Goal: Task Accomplishment & Management: Complete application form

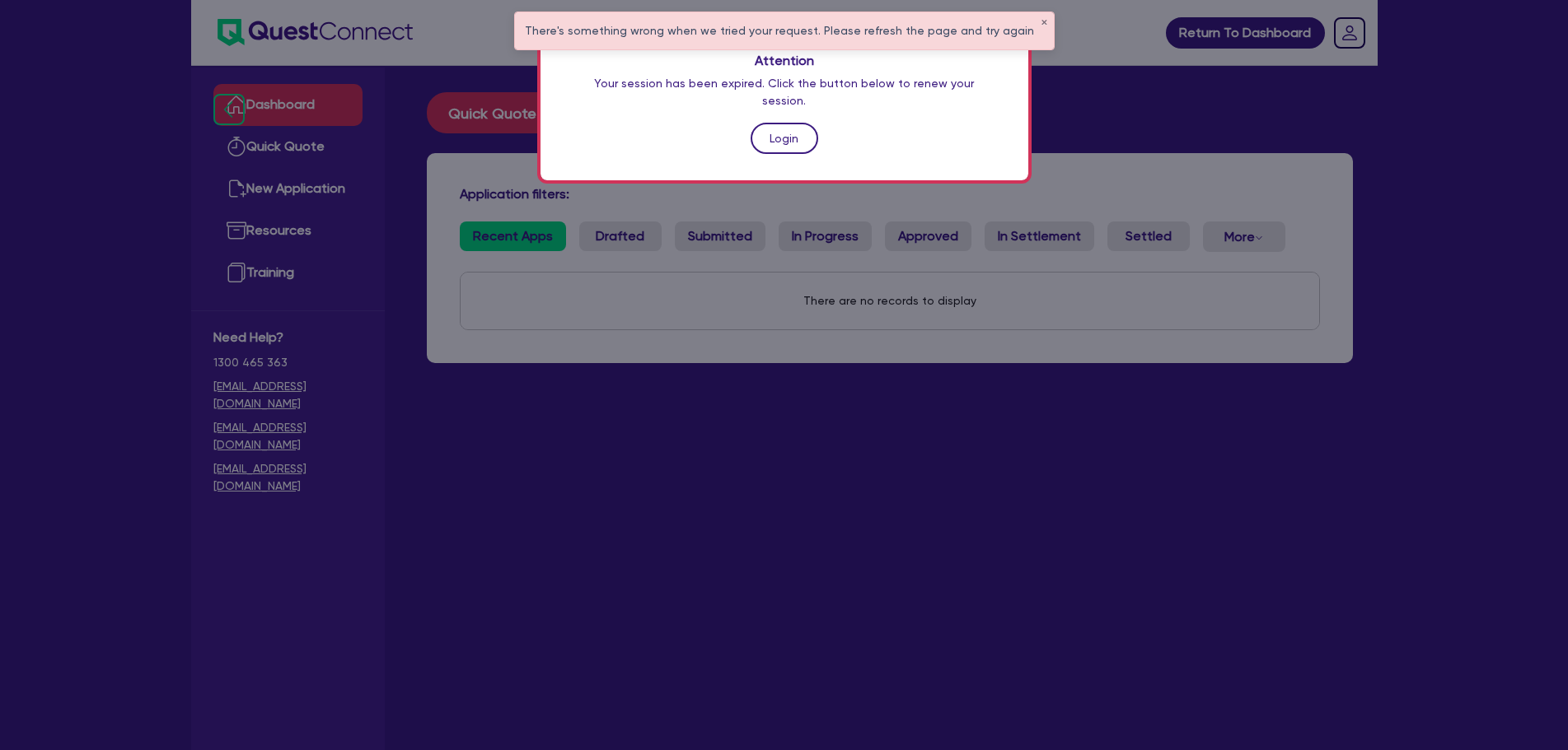
click at [795, 123] on link "Login" at bounding box center [784, 138] width 68 height 32
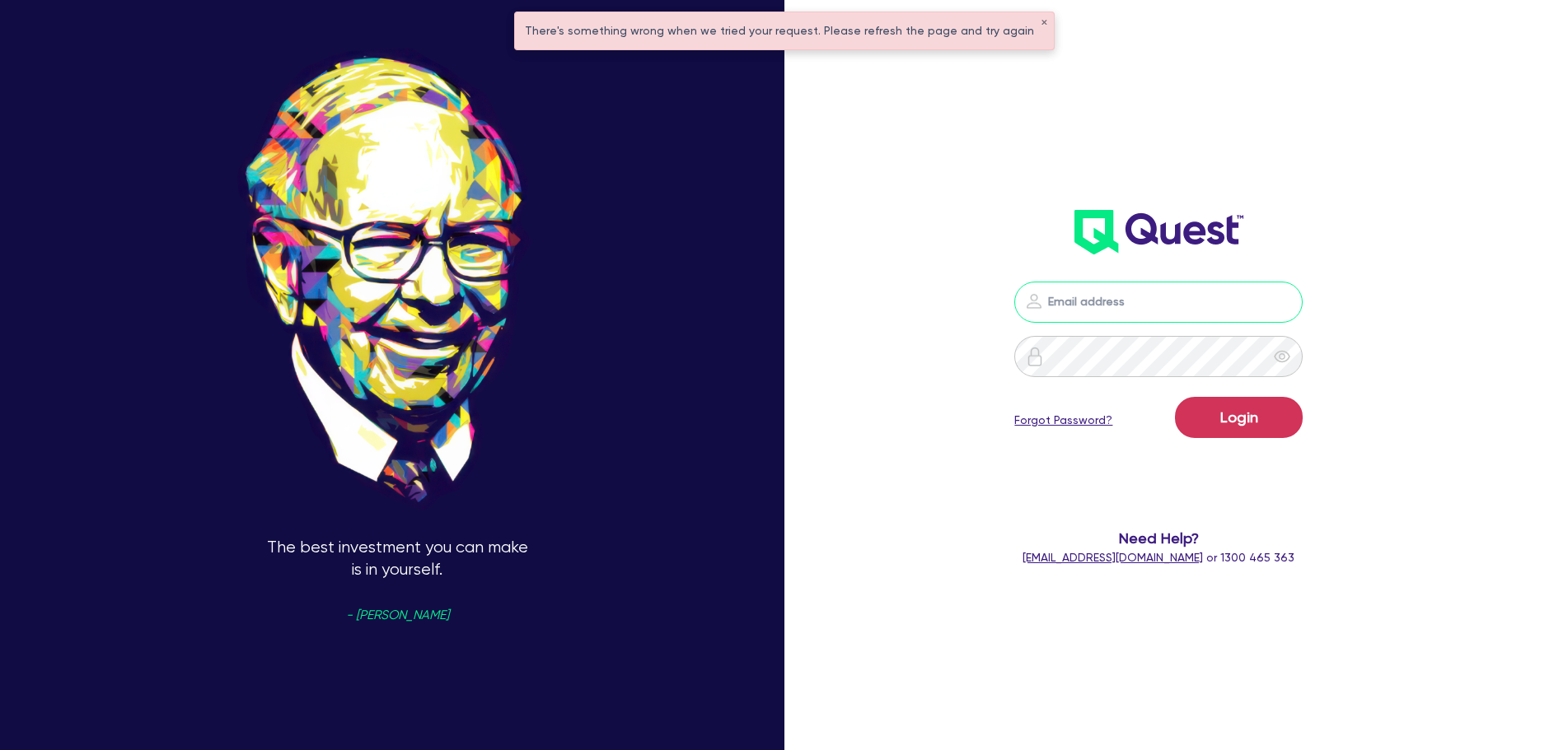
type input "[PERSON_NAME][EMAIL_ADDRESS][DOMAIN_NAME]"
click at [1257, 414] on button "Login" at bounding box center [1238, 418] width 127 height 42
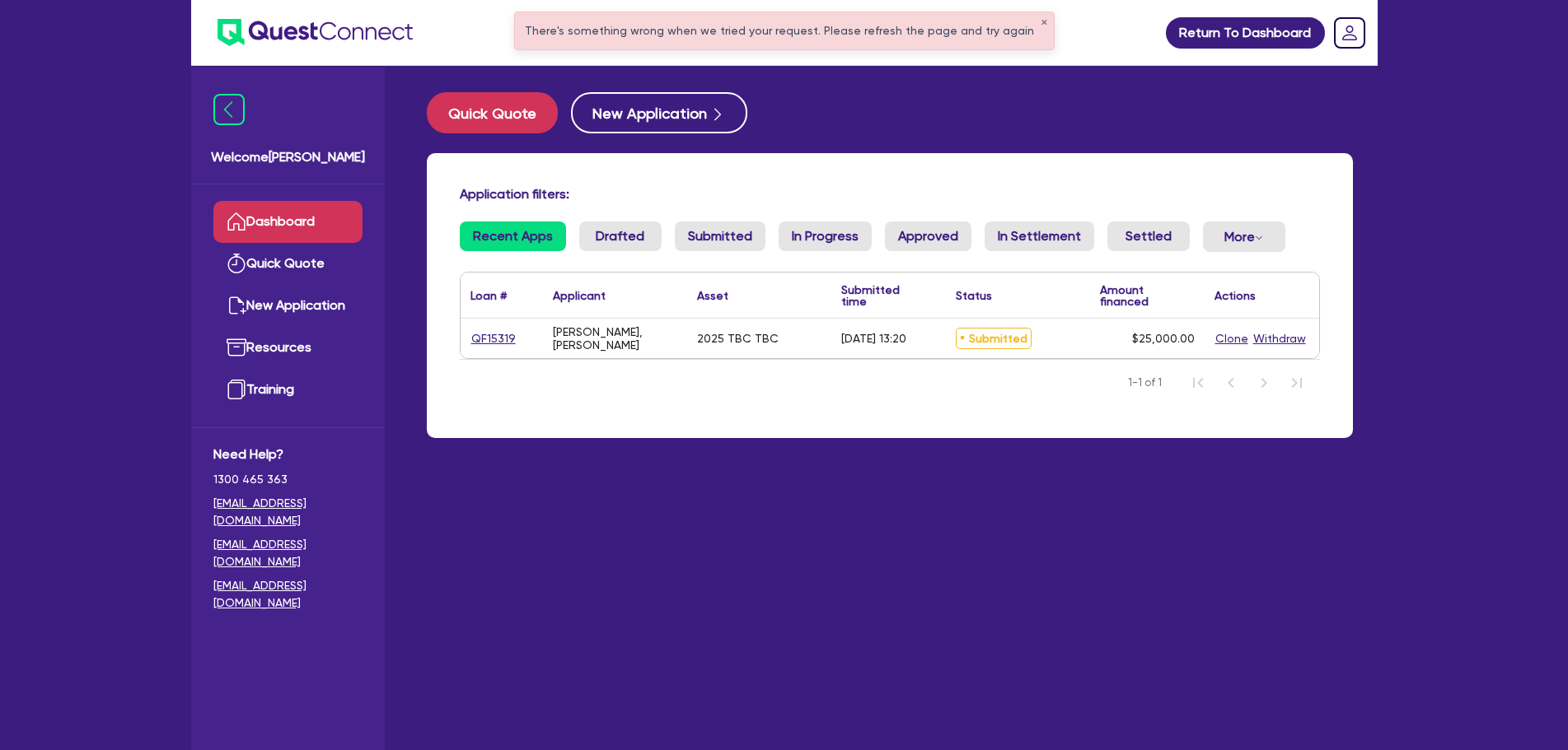
drag, startPoint x: 599, startPoint y: 350, endPoint x: 570, endPoint y: 351, distance: 29.0
click at [604, 351] on div "[PERSON_NAME], [PERSON_NAME]" at bounding box center [615, 338] width 125 height 26
click at [485, 337] on link "QF15319" at bounding box center [493, 338] width 46 height 19
select select "PRIMARY_ASSETS"
select select "TRAILERS"
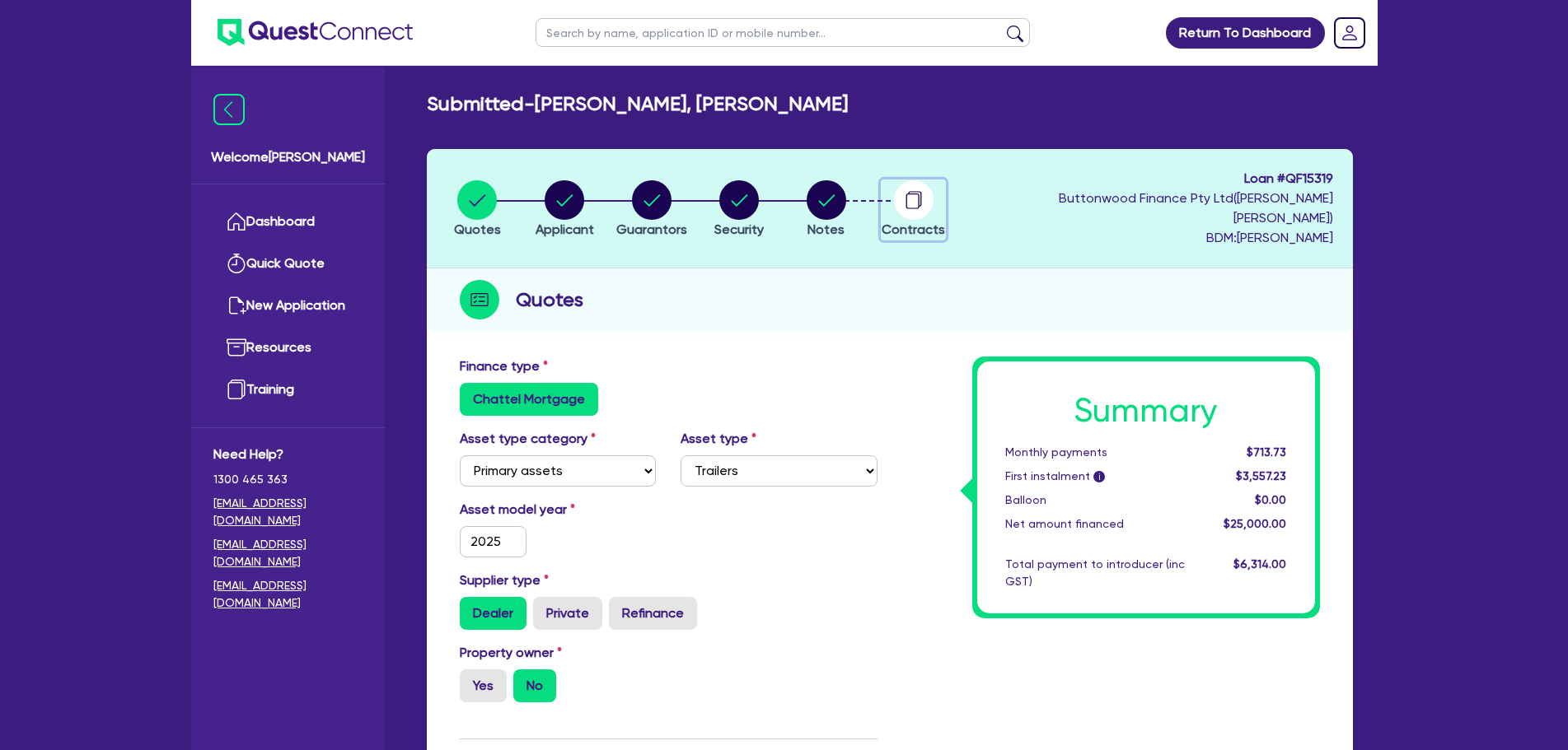
click at [921, 191] on icon "button" at bounding box center [914, 199] width 14 height 15
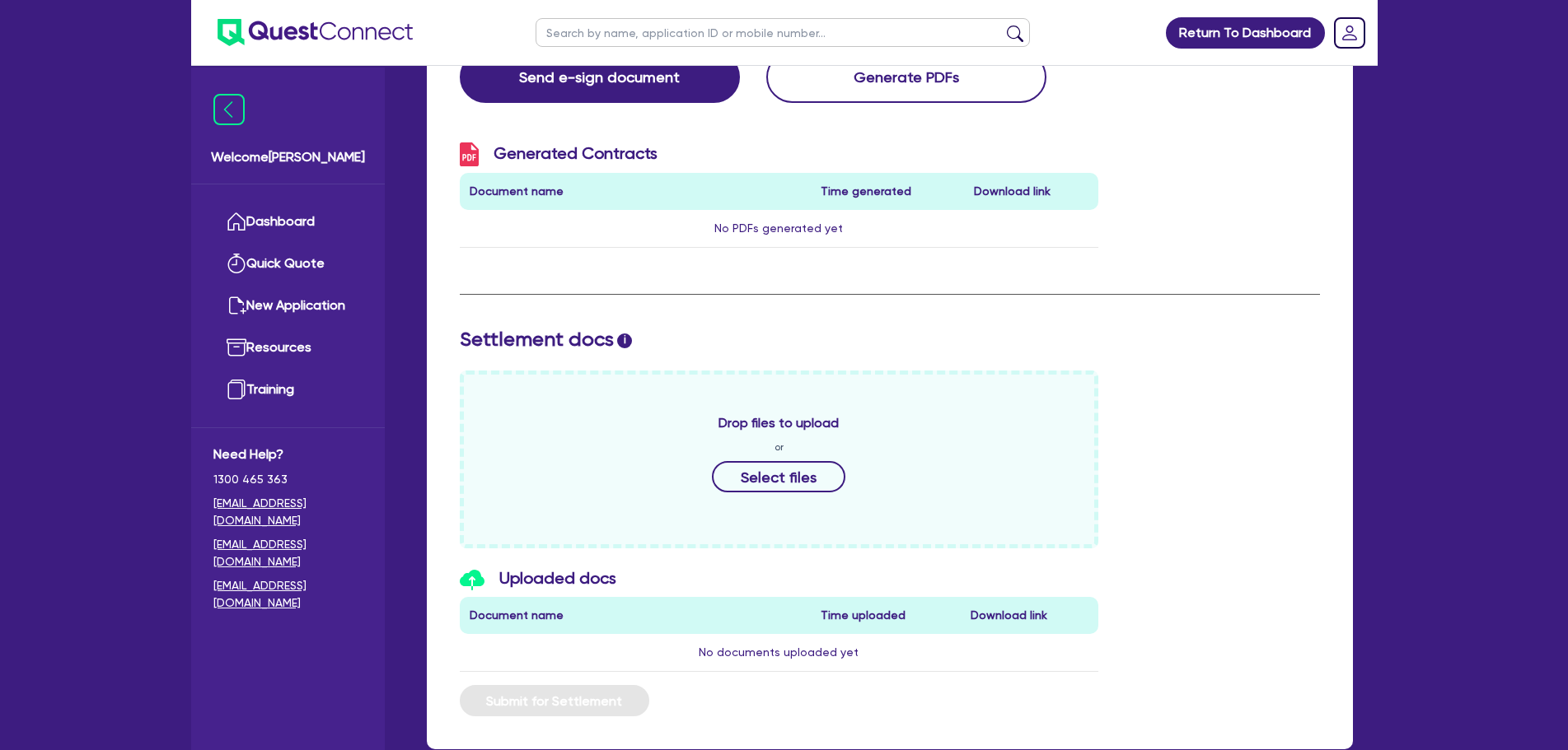
scroll to position [517, 0]
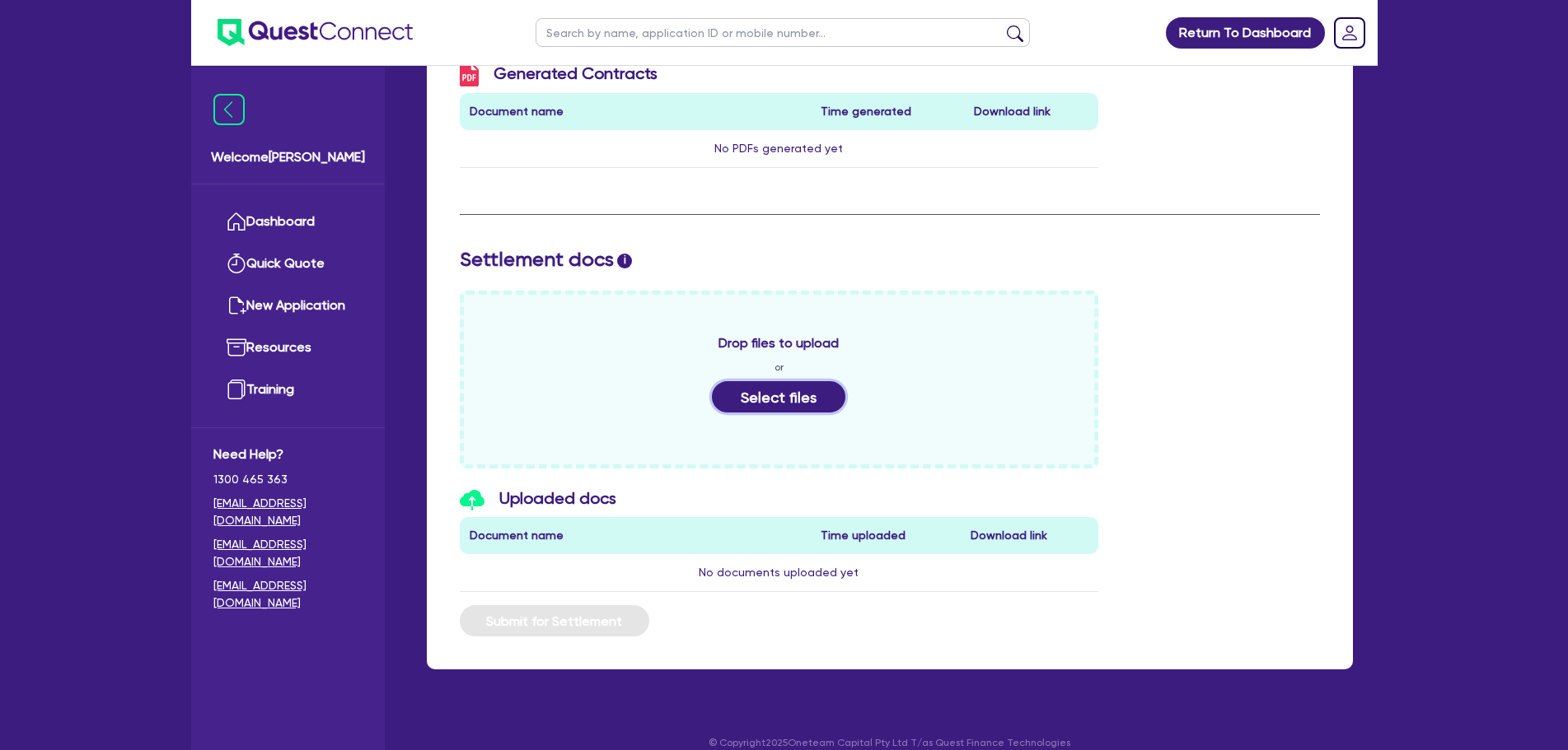
click at [781, 382] on button "Select files" at bounding box center [778, 397] width 134 height 32
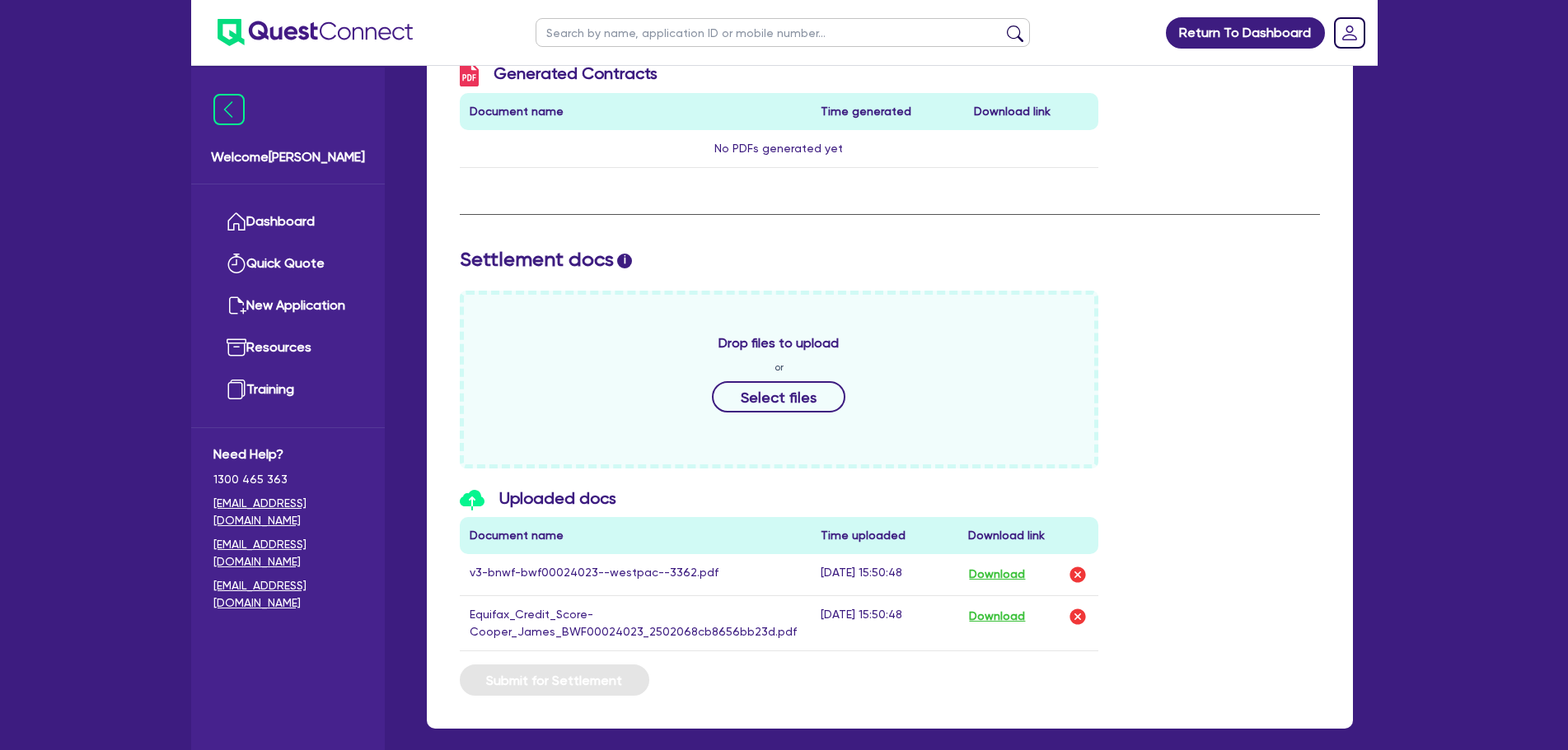
click at [1285, 420] on div "Drop files to upload or Select files" at bounding box center [890, 379] width 885 height 178
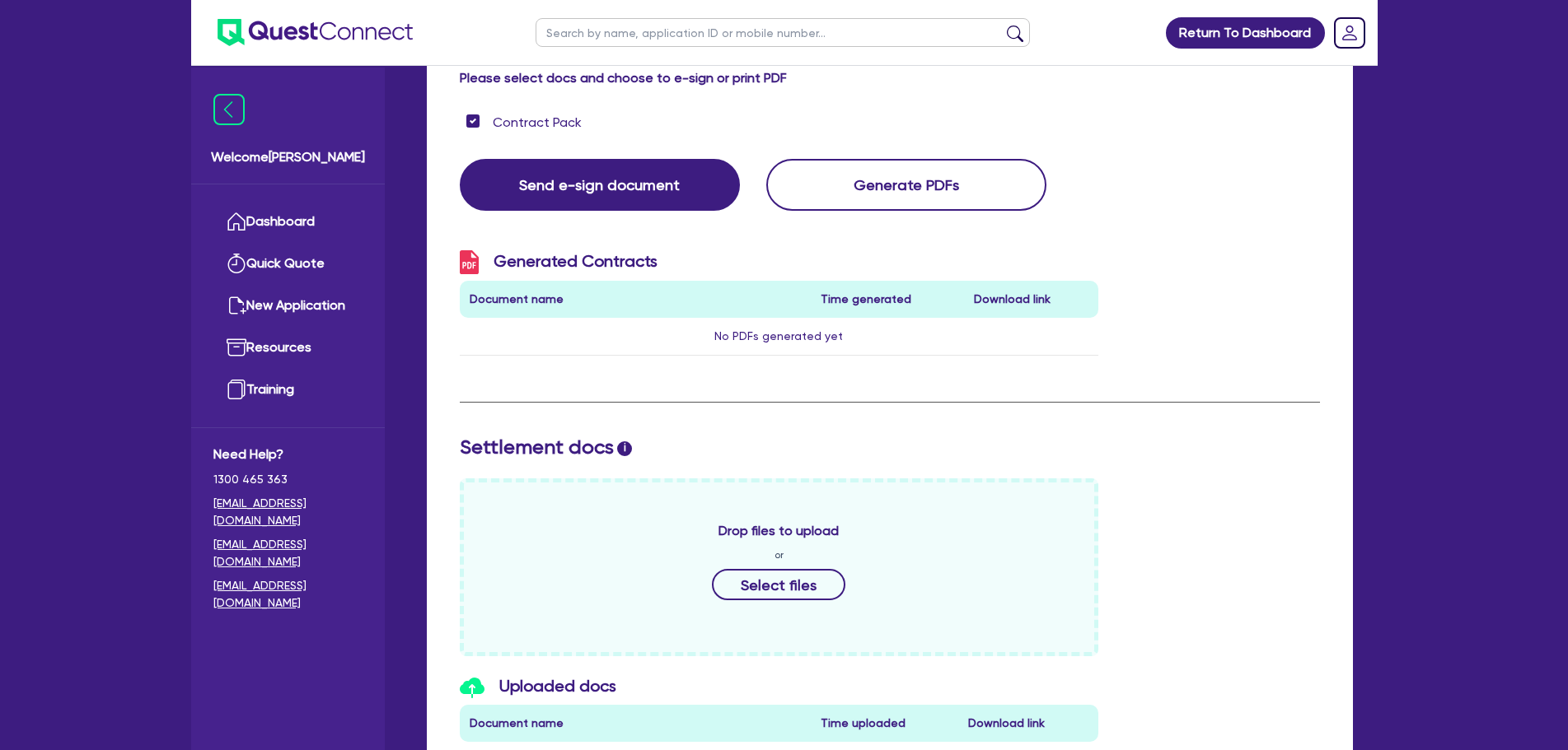
scroll to position [439, 0]
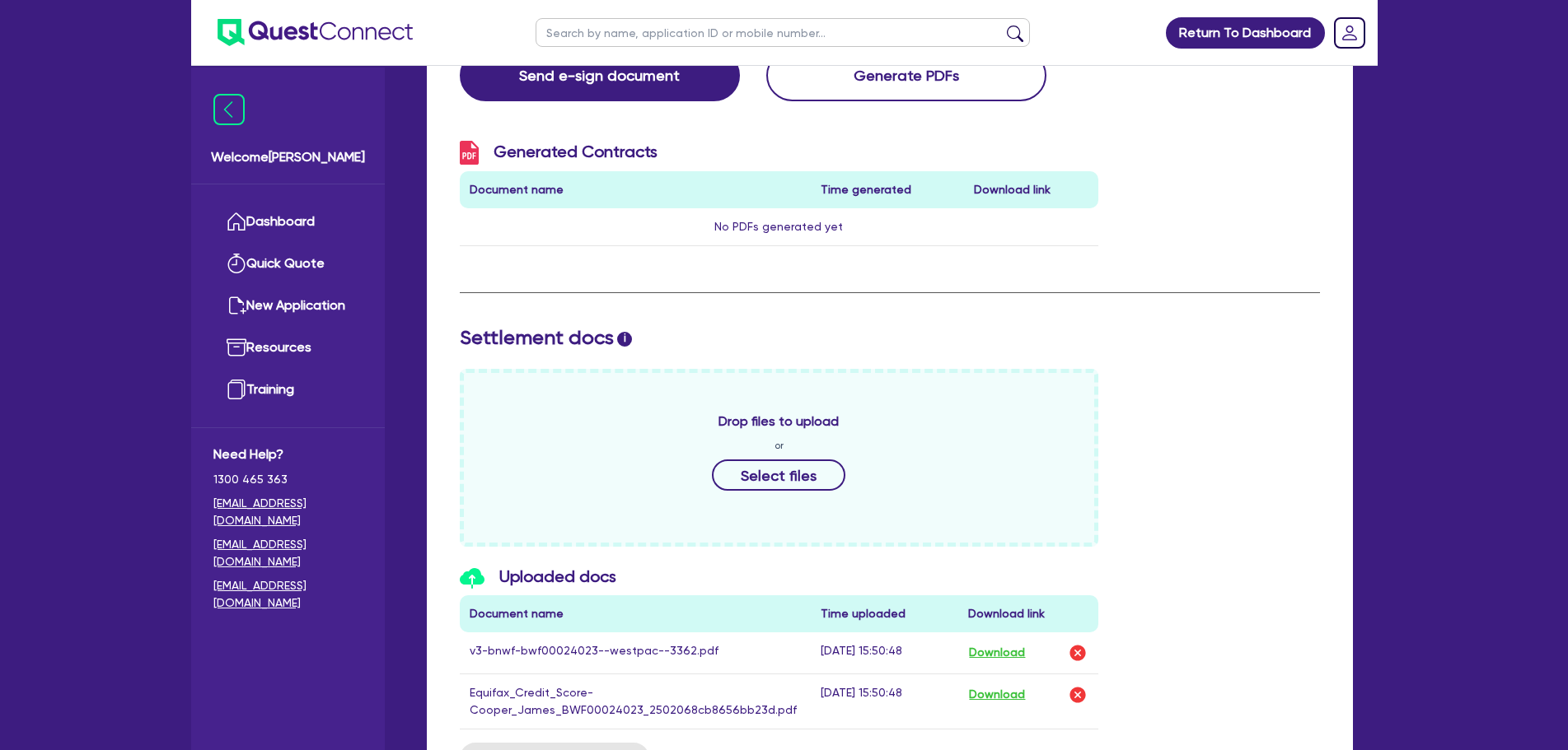
click at [1298, 567] on div "Uploaded docs Document name Time uploaded Download link v3-bnwf-bwf00024023--we…" at bounding box center [890, 654] width 885 height 176
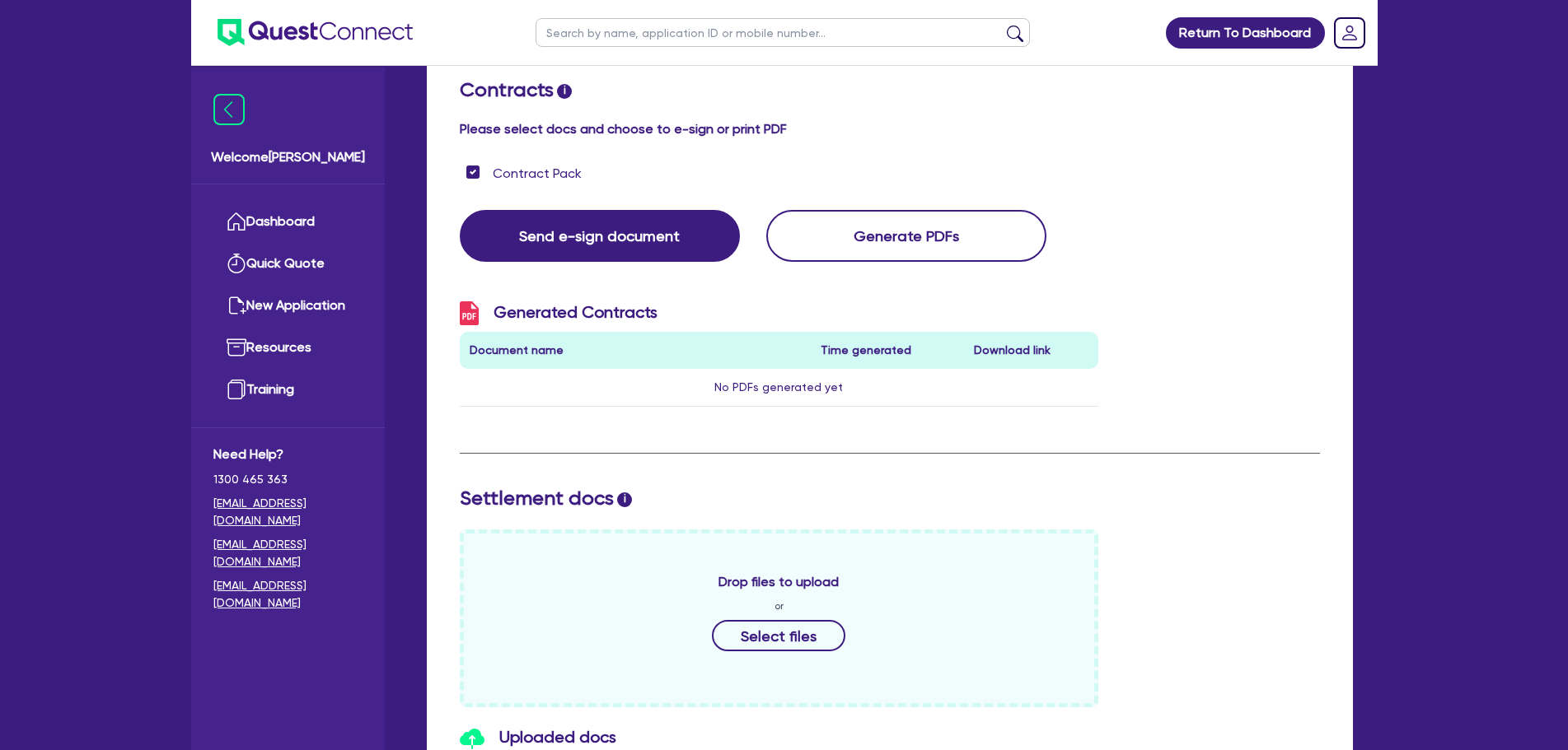
scroll to position [220, 0]
